Goal: Find specific page/section: Find specific page/section

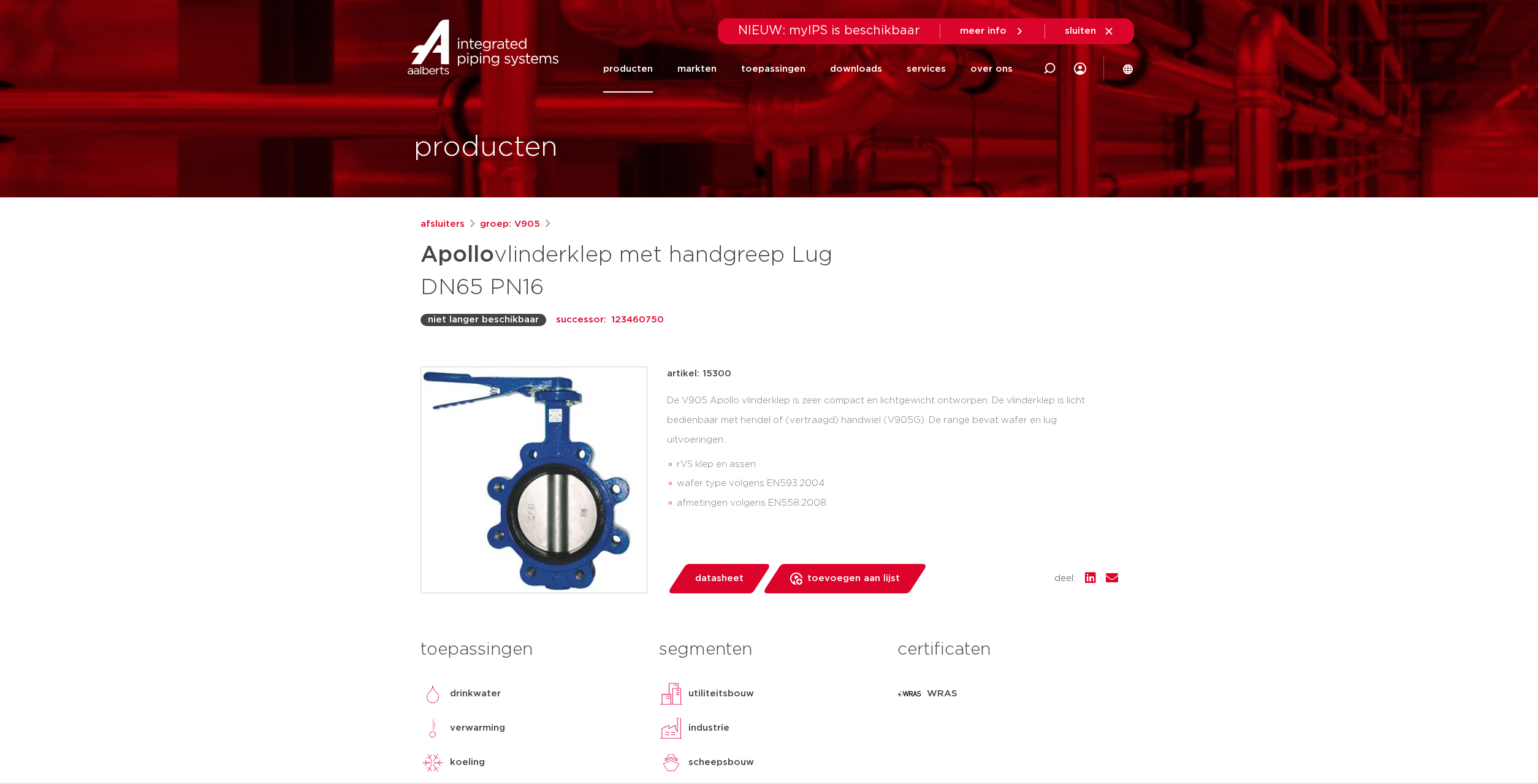
click at [787, 345] on div "afsluiters groep: V905 Apollo vlinderklep met handgreep Lug DN65 PN16 niet lang…" at bounding box center [769, 516] width 717 height 597
click at [778, 340] on div "afsluiters groep: V905 Apollo vlinderklep met handgreep Lug DN65 PN16 niet lang…" at bounding box center [769, 516] width 717 height 597
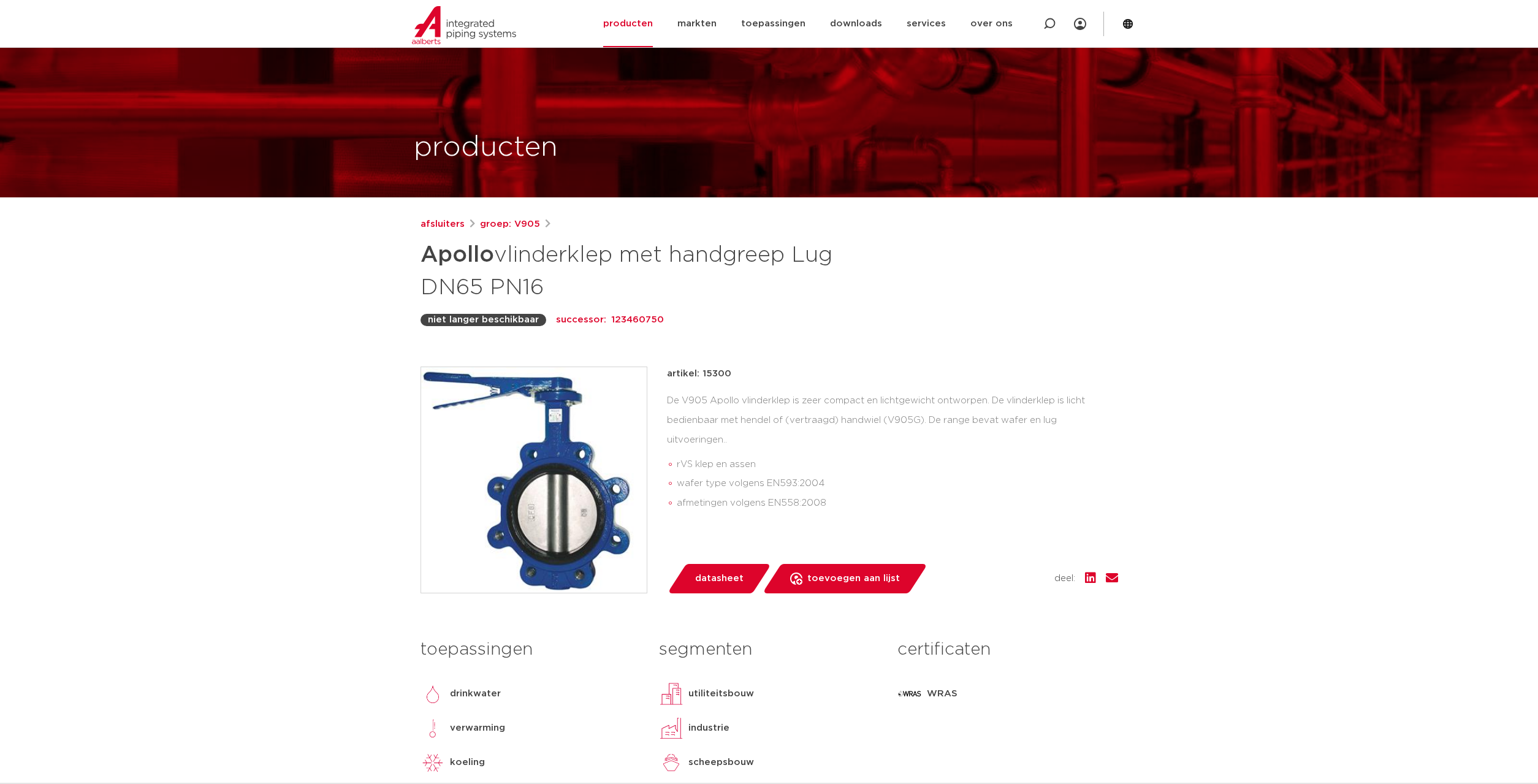
scroll to position [312, 0]
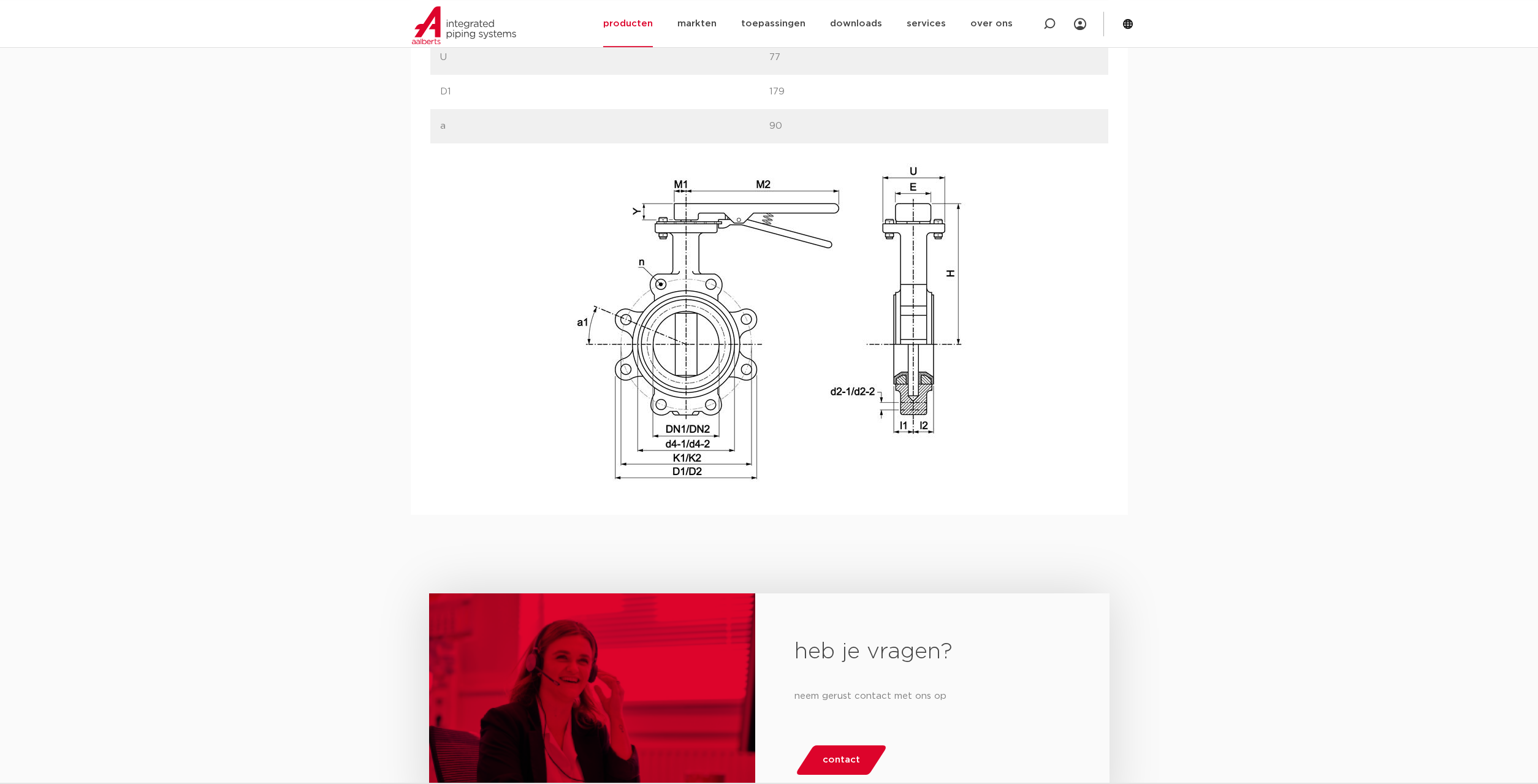
scroll to position [1563, 0]
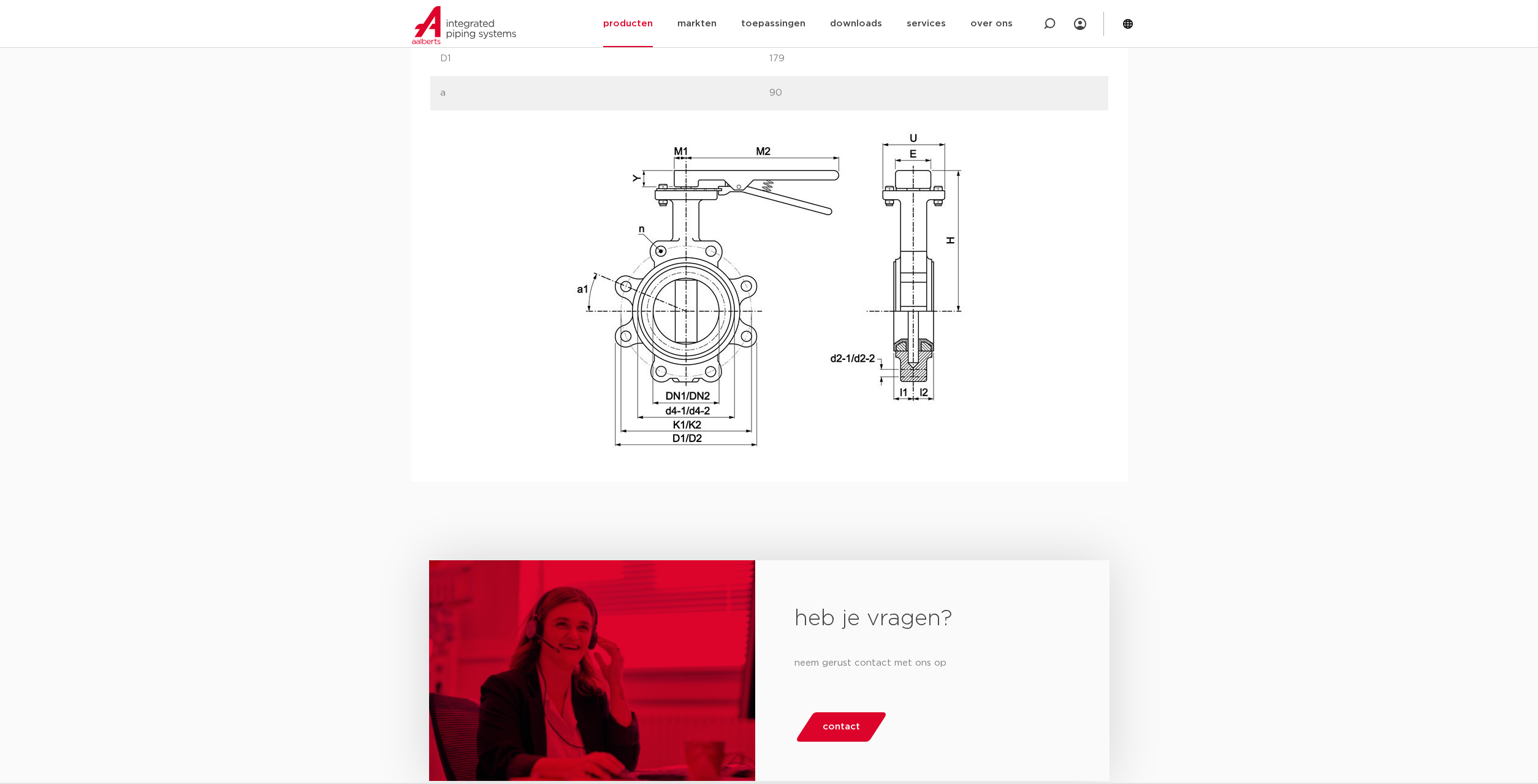
drag, startPoint x: 1192, startPoint y: 272, endPoint x: 1179, endPoint y: 255, distance: 21.4
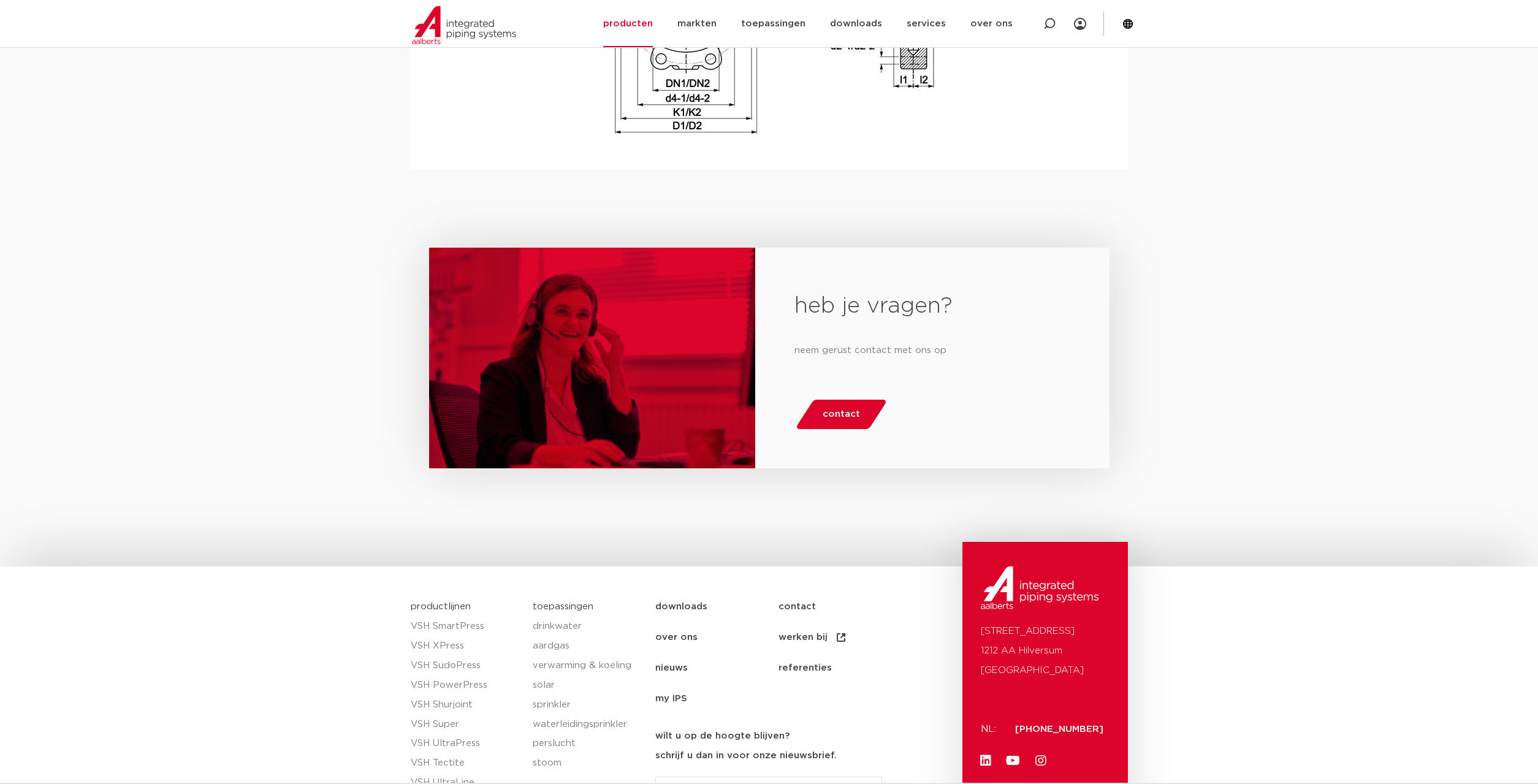
scroll to position [2000, 0]
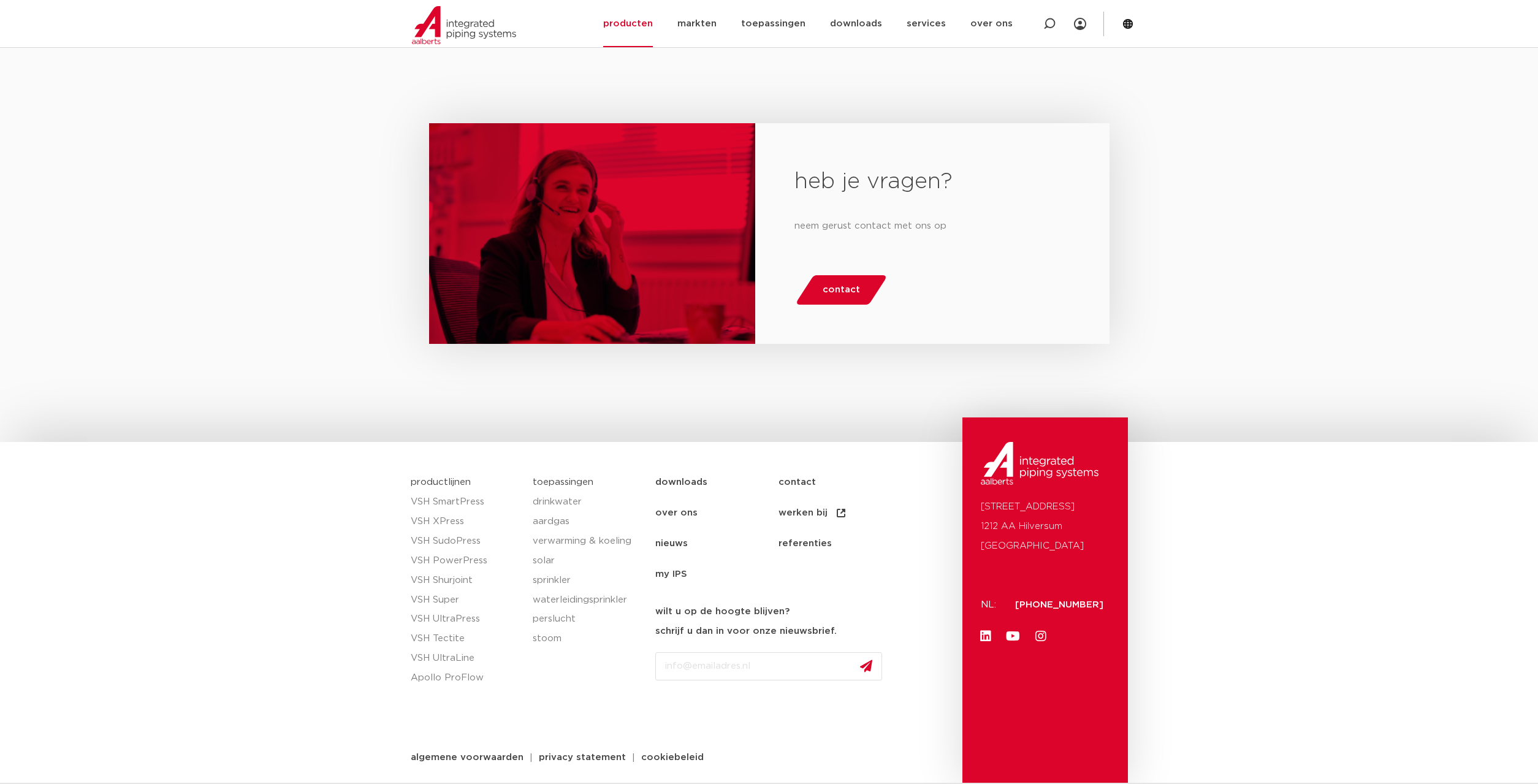
drag, startPoint x: 1212, startPoint y: 190, endPoint x: 1212, endPoint y: 175, distance: 15.0
click at [1212, 189] on div "heb je vragen? neem gerust contact met ons op contact" at bounding box center [769, 243] width 1538 height 397
click at [1207, 145] on div "heb je vragen? neem gerust contact met ons op contact" at bounding box center [769, 243] width 1538 height 397
click at [449, 574] on link "VSH Shurjoint" at bounding box center [466, 581] width 111 height 20
